Goal: Navigation & Orientation: Find specific page/section

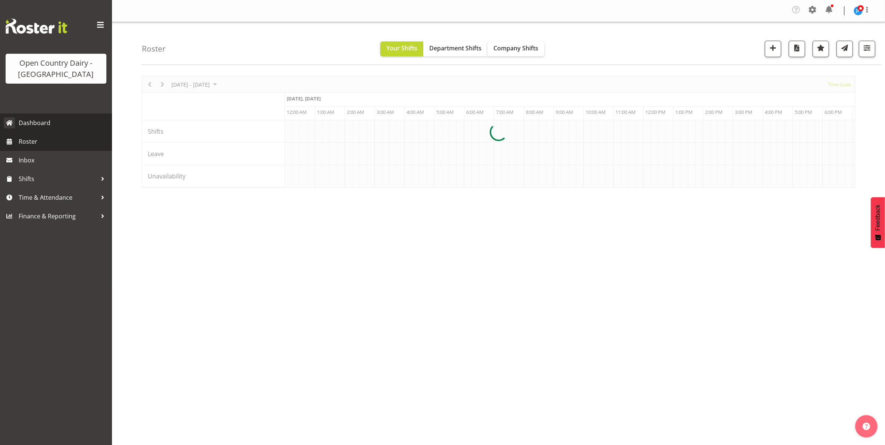
scroll to position [0, 2149]
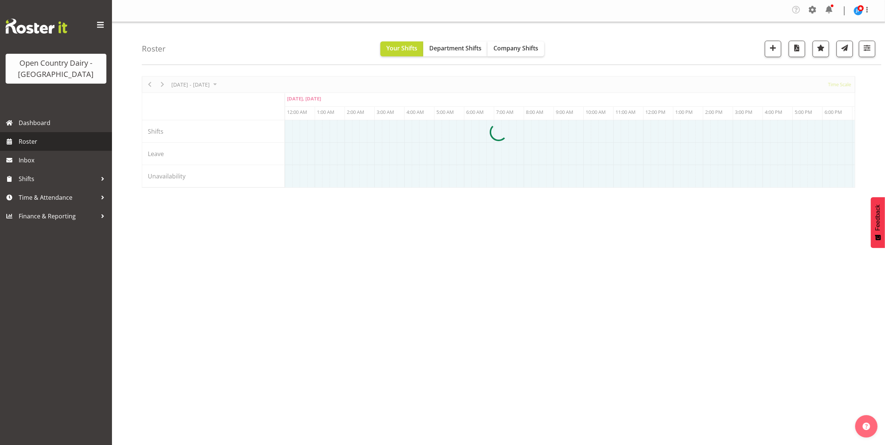
click at [21, 140] on span "Roster" at bounding box center [64, 141] width 90 height 11
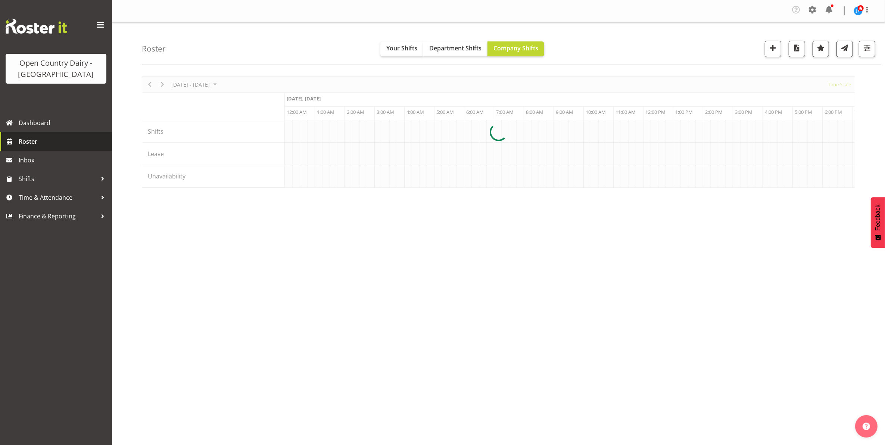
scroll to position [0, 2149]
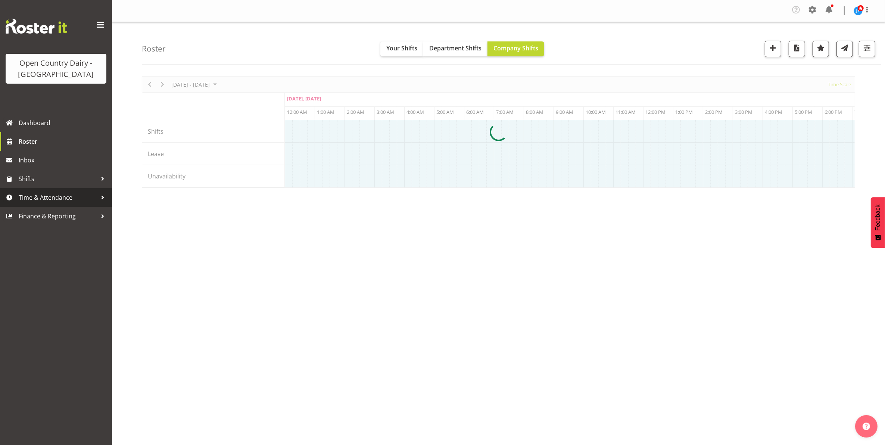
click at [47, 197] on span "Time & Attendance" at bounding box center [58, 197] width 78 height 11
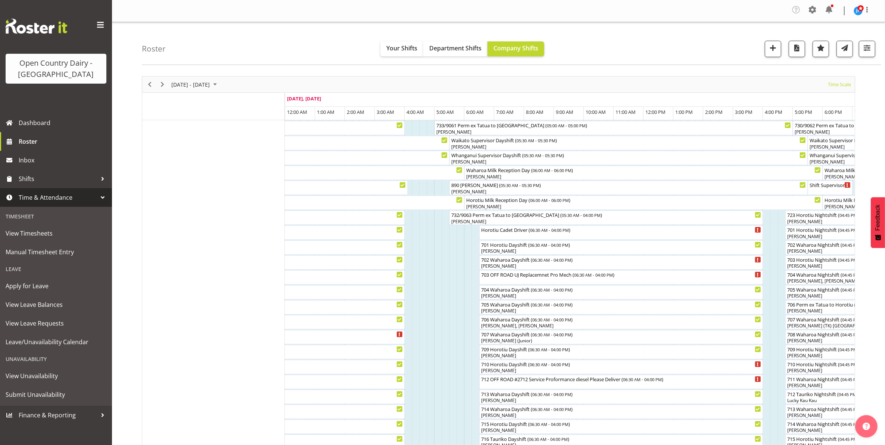
scroll to position [233, 0]
click at [22, 138] on span "Roster" at bounding box center [64, 141] width 90 height 11
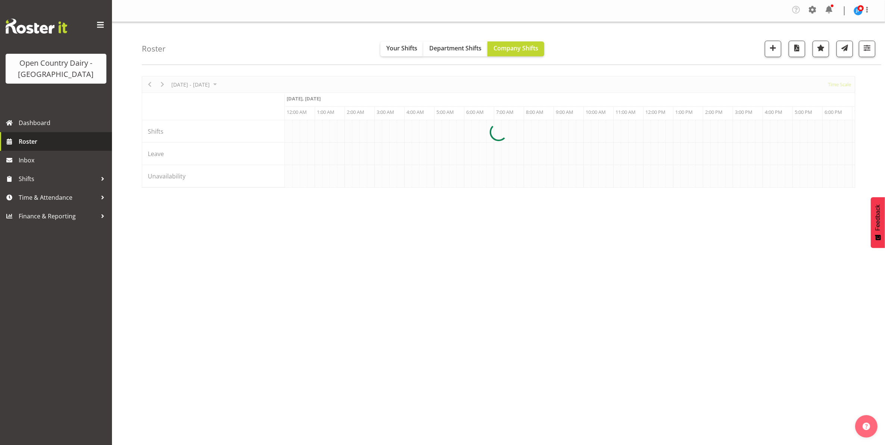
scroll to position [0, 2149]
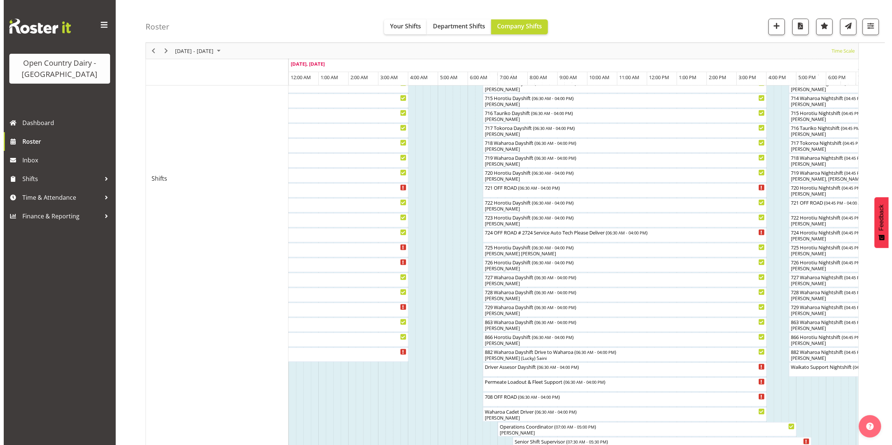
scroll to position [326, 0]
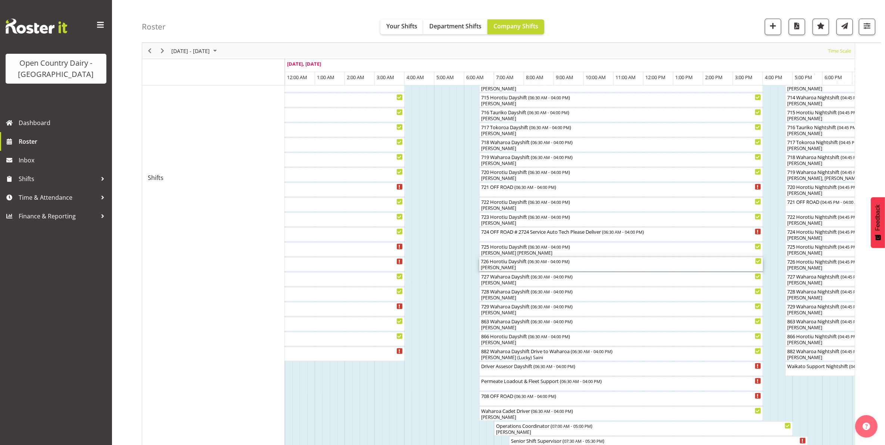
click at [501, 265] on div "Kerry Young" at bounding box center [621, 267] width 281 height 7
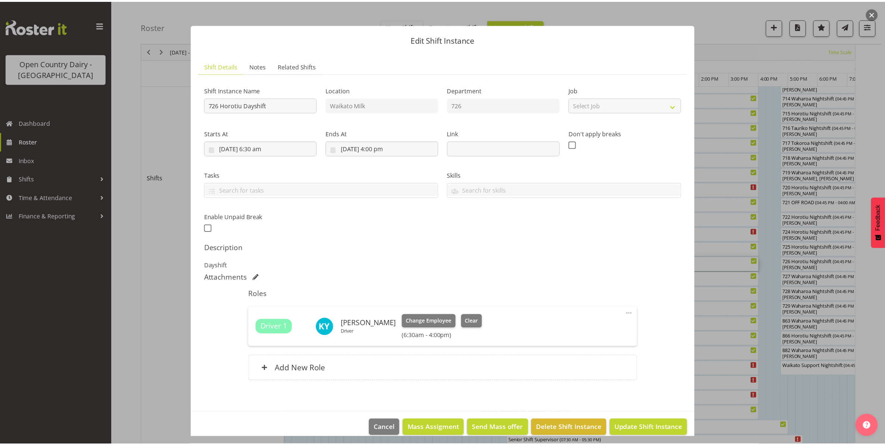
scroll to position [0, 0]
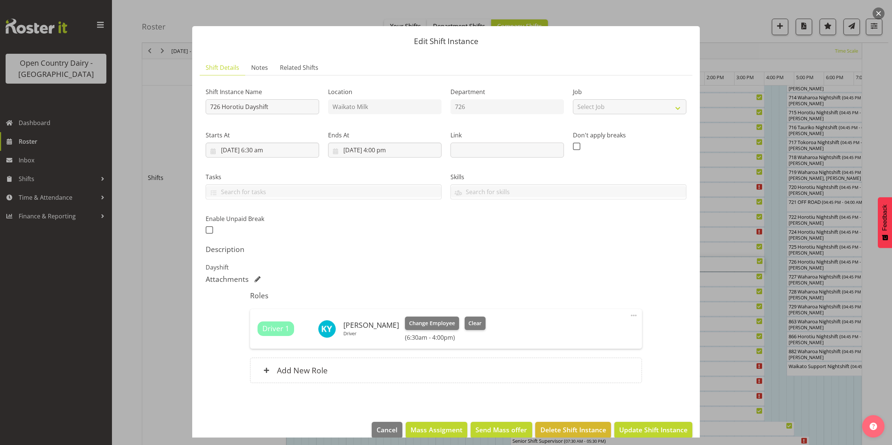
click at [878, 10] on button "button" at bounding box center [878, 13] width 12 height 12
